Goal: Transaction & Acquisition: Subscribe to service/newsletter

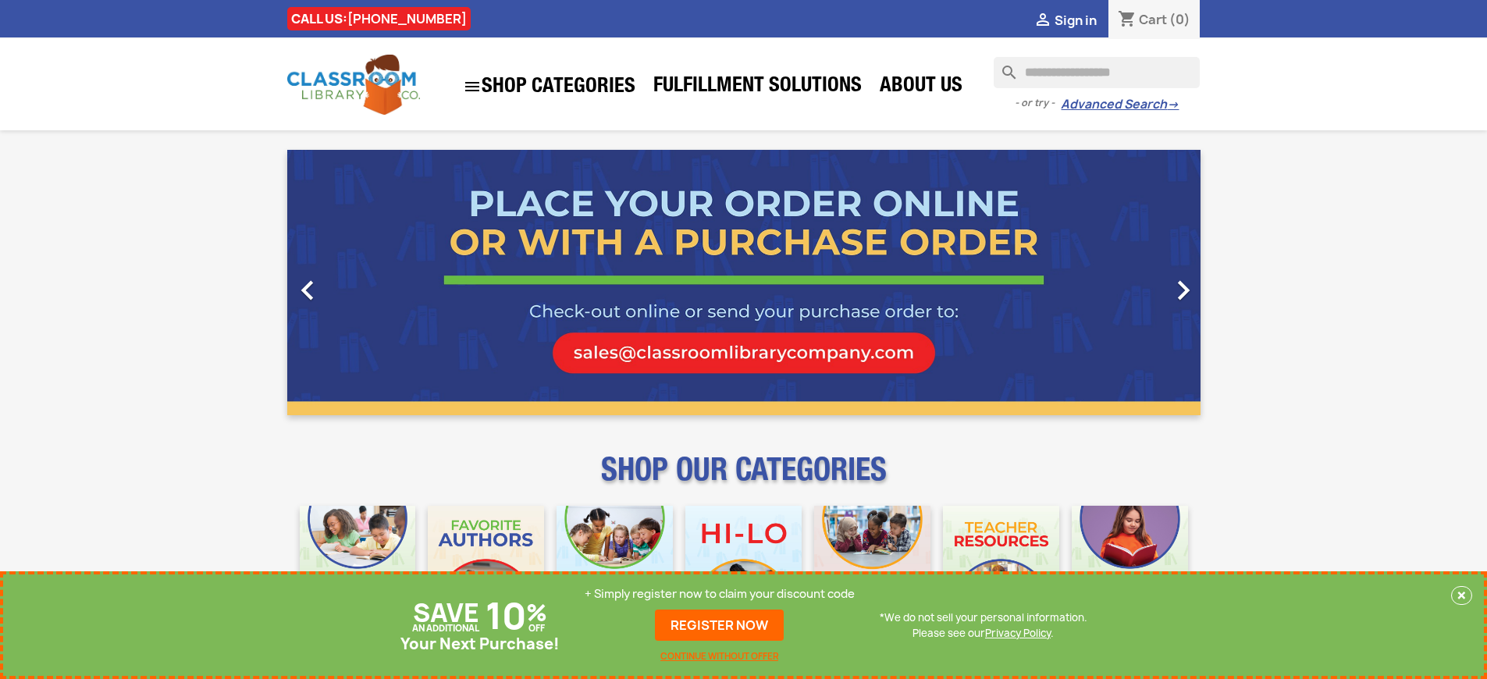
click at [720, 594] on p "+ Simply register now to claim your discount code" at bounding box center [720, 594] width 270 height 16
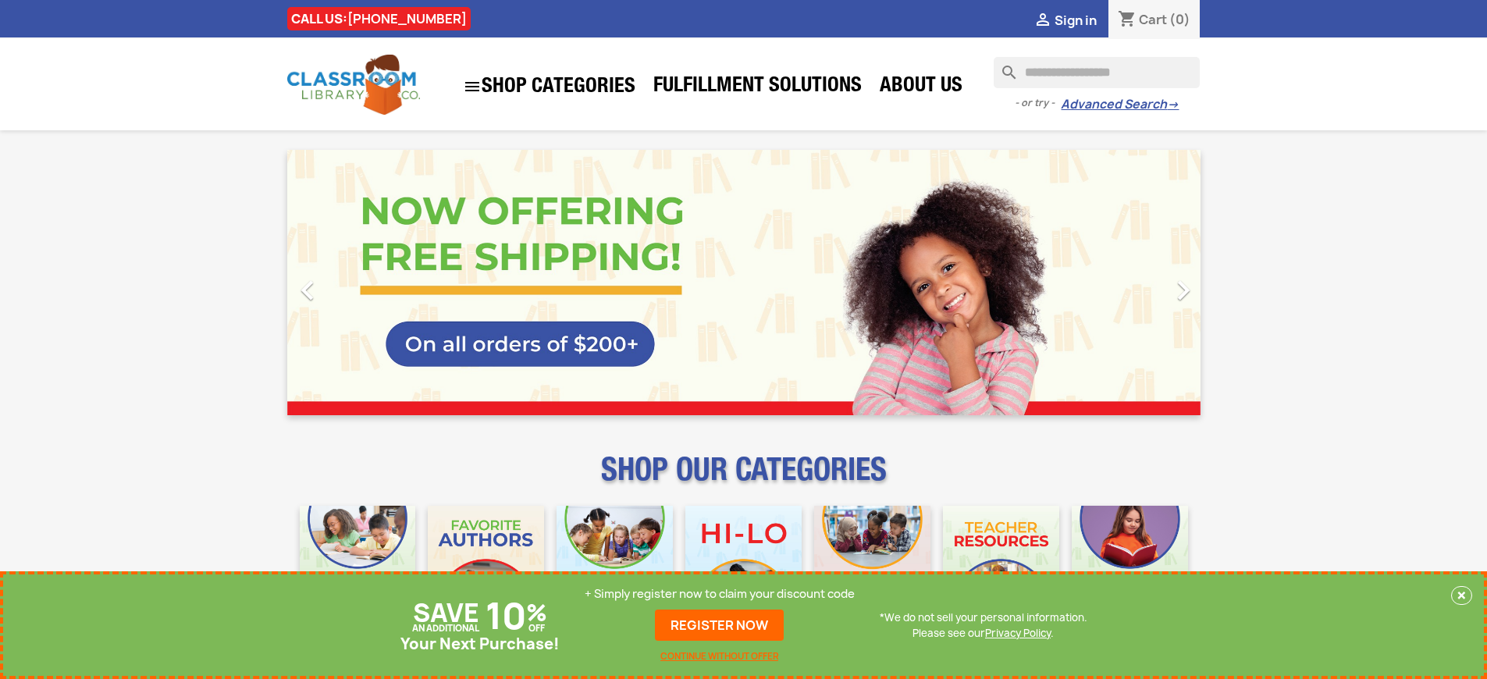
click at [720, 594] on p "+ Simply register now to claim your discount code" at bounding box center [720, 594] width 270 height 16
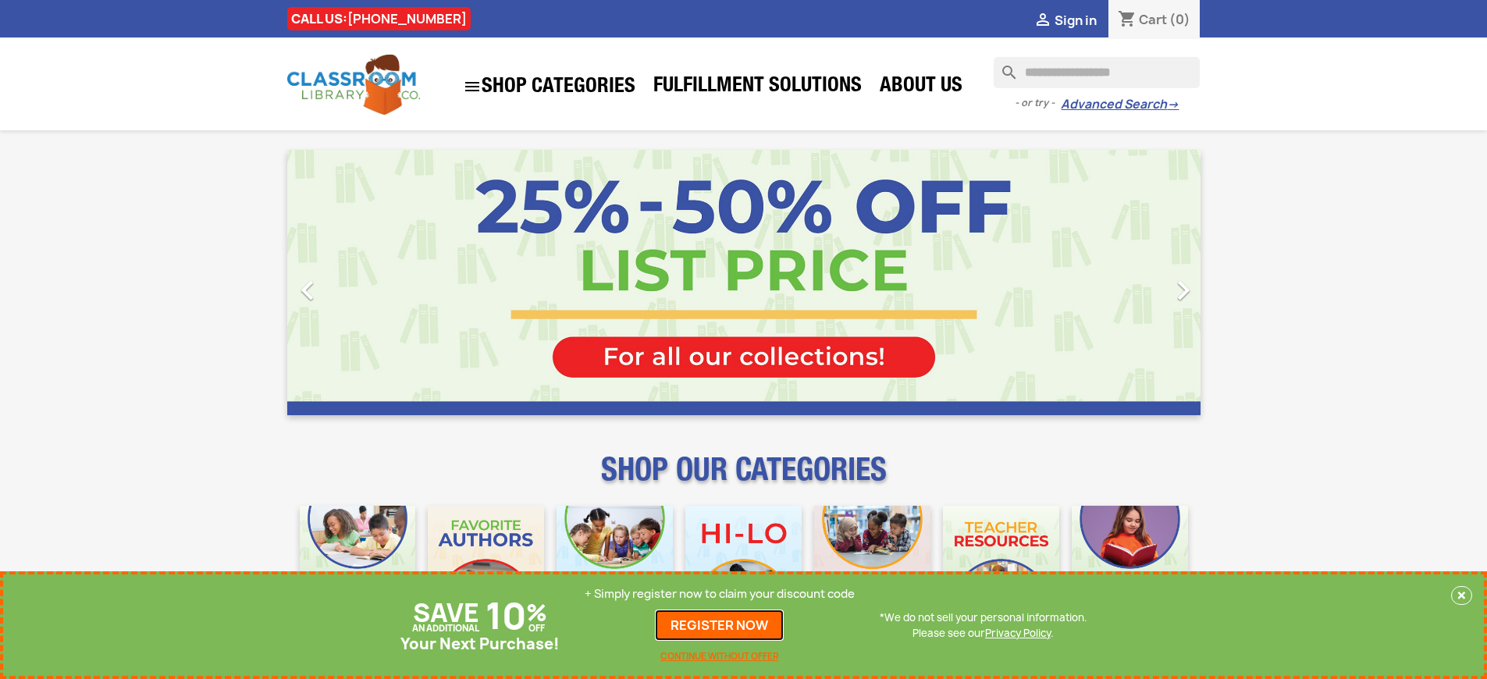
click at [720, 625] on link "REGISTER NOW" at bounding box center [719, 625] width 129 height 31
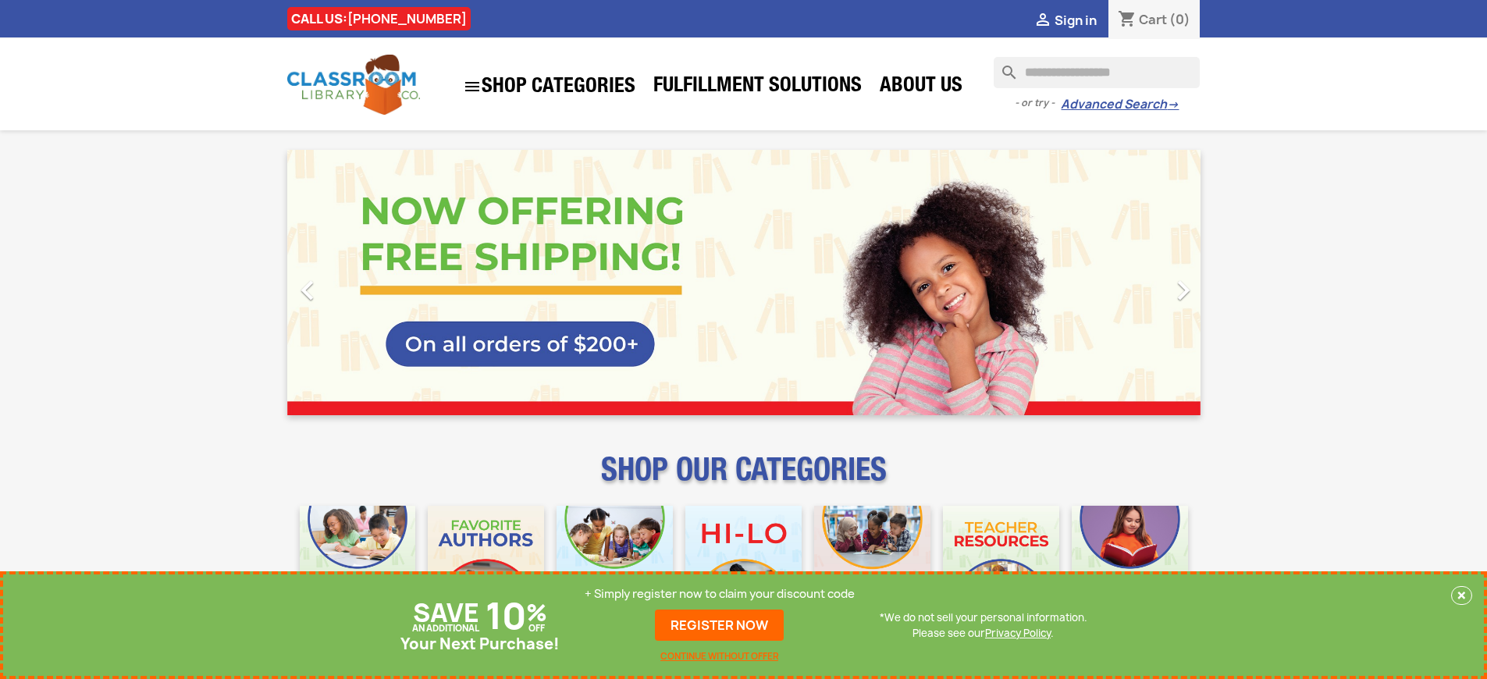
click at [720, 594] on p "+ Simply register now to claim your discount code" at bounding box center [720, 594] width 270 height 16
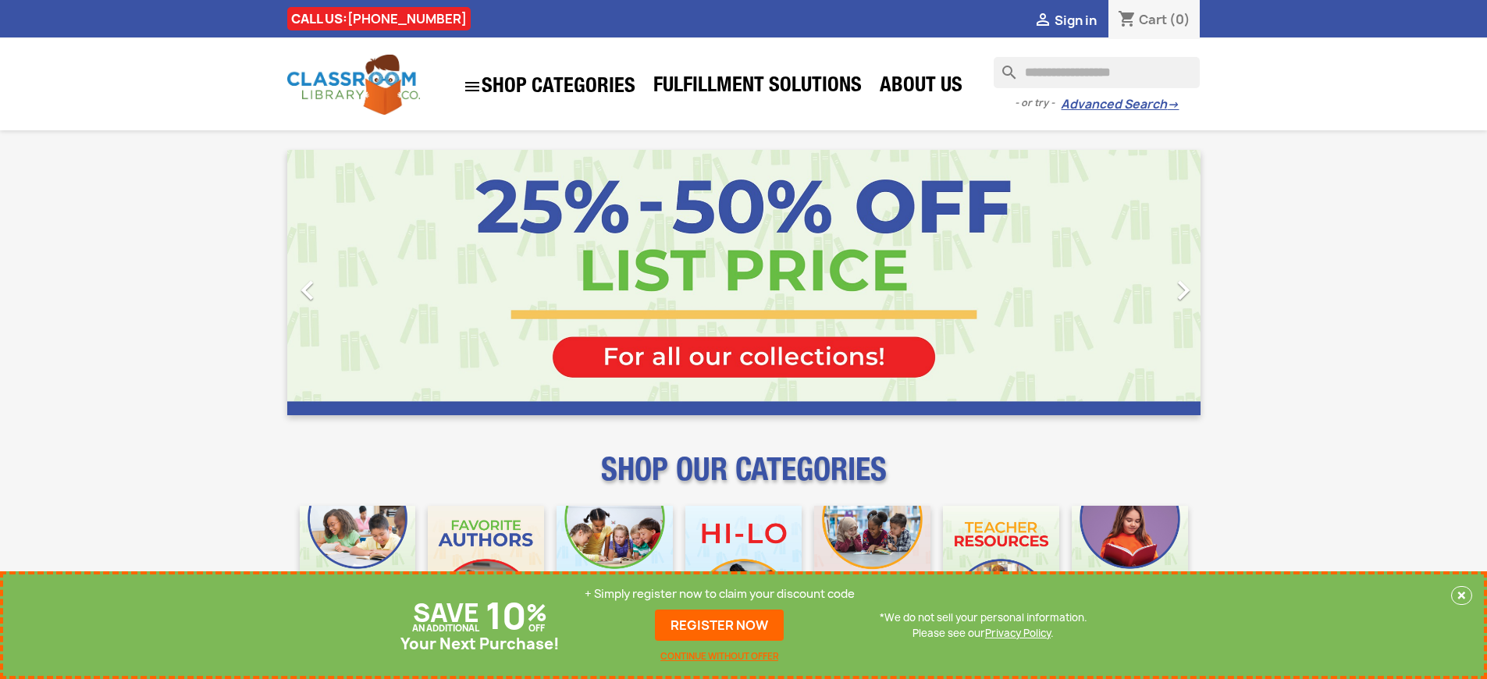
click at [720, 594] on p "+ Simply register now to claim your discount code" at bounding box center [720, 594] width 270 height 16
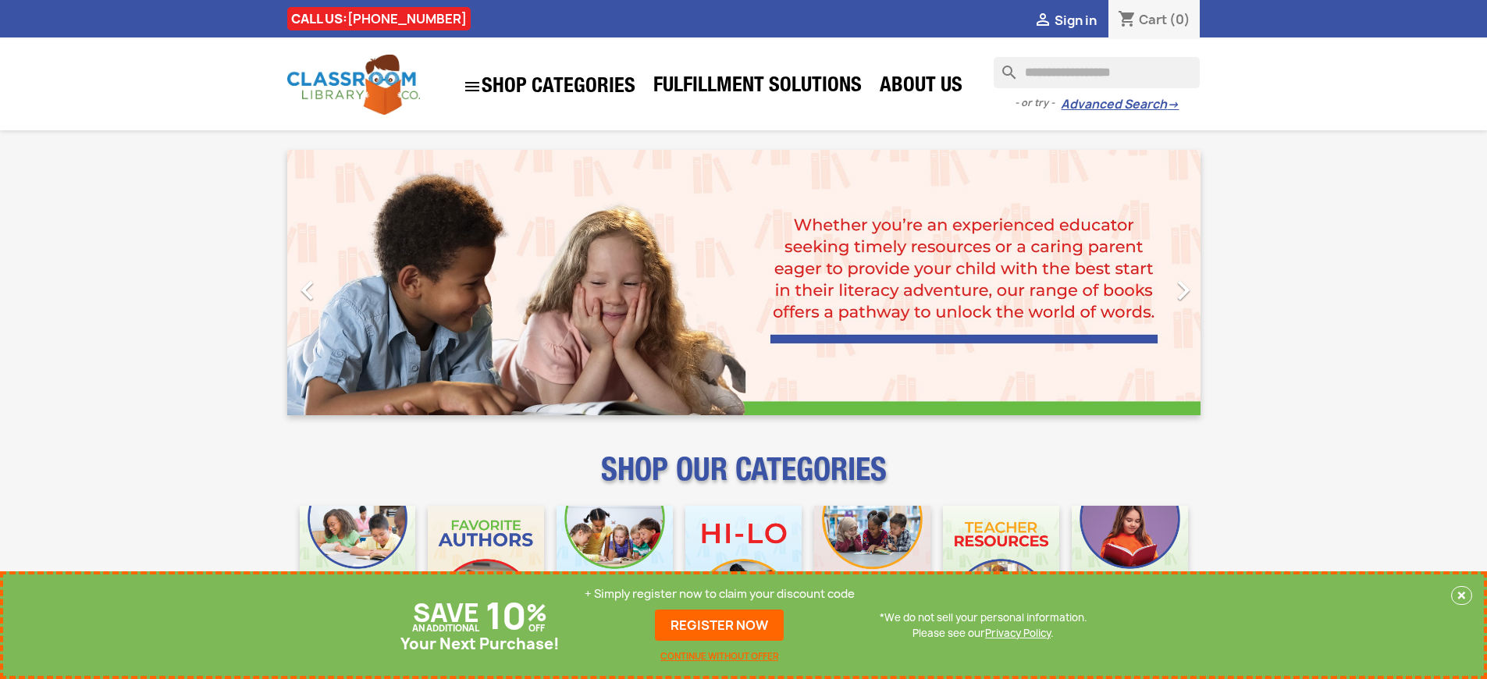
click at [720, 594] on p "+ Simply register now to claim your discount code" at bounding box center [720, 594] width 270 height 16
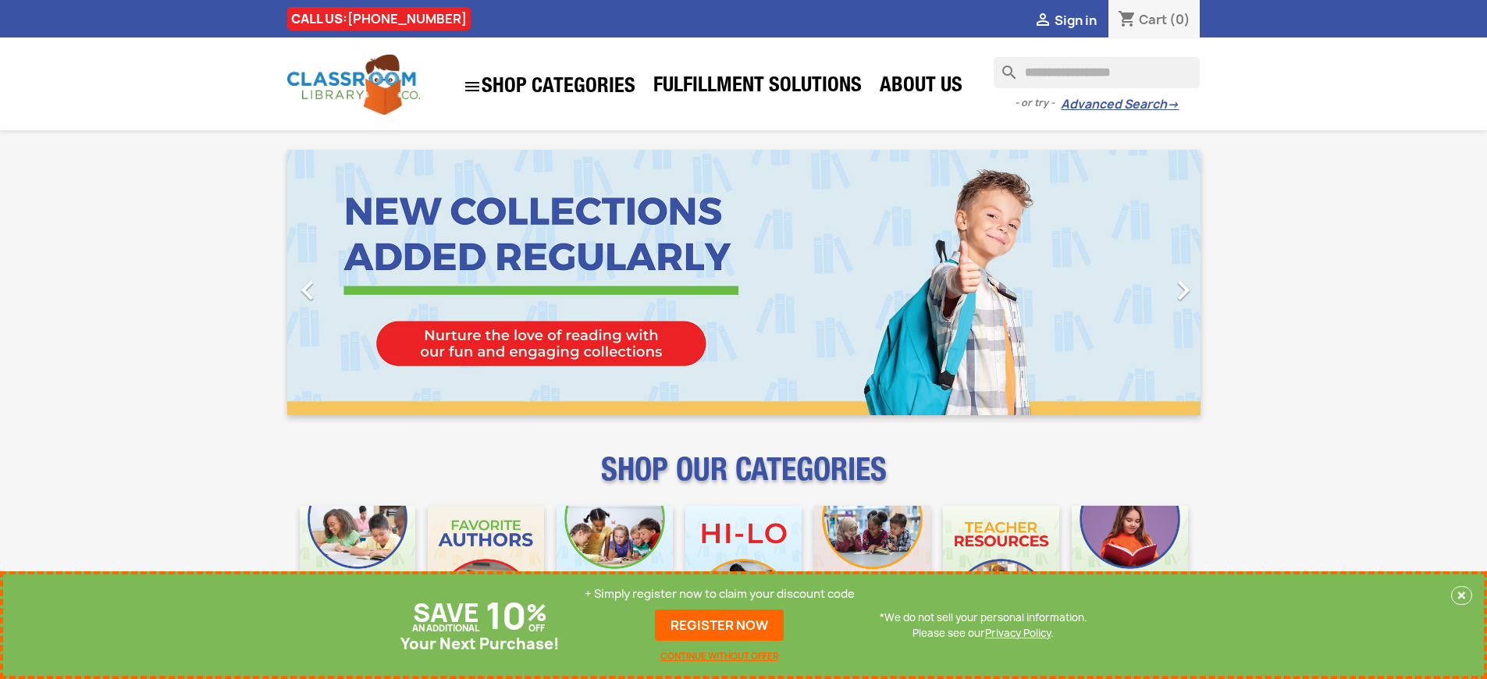
click at [720, 594] on p "+ Simply register now to claim your discount code" at bounding box center [720, 594] width 270 height 16
